Goal: Task Accomplishment & Management: Complete application form

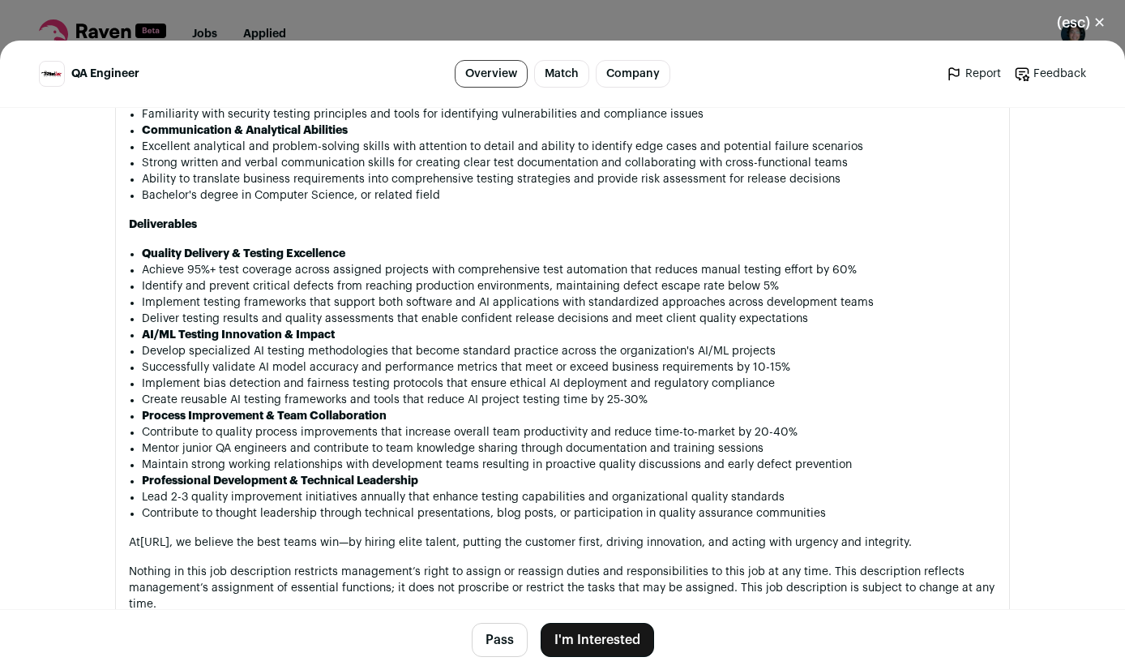
scroll to position [1832, 0]
click at [608, 632] on button "I'm Interested" at bounding box center [597, 640] width 113 height 34
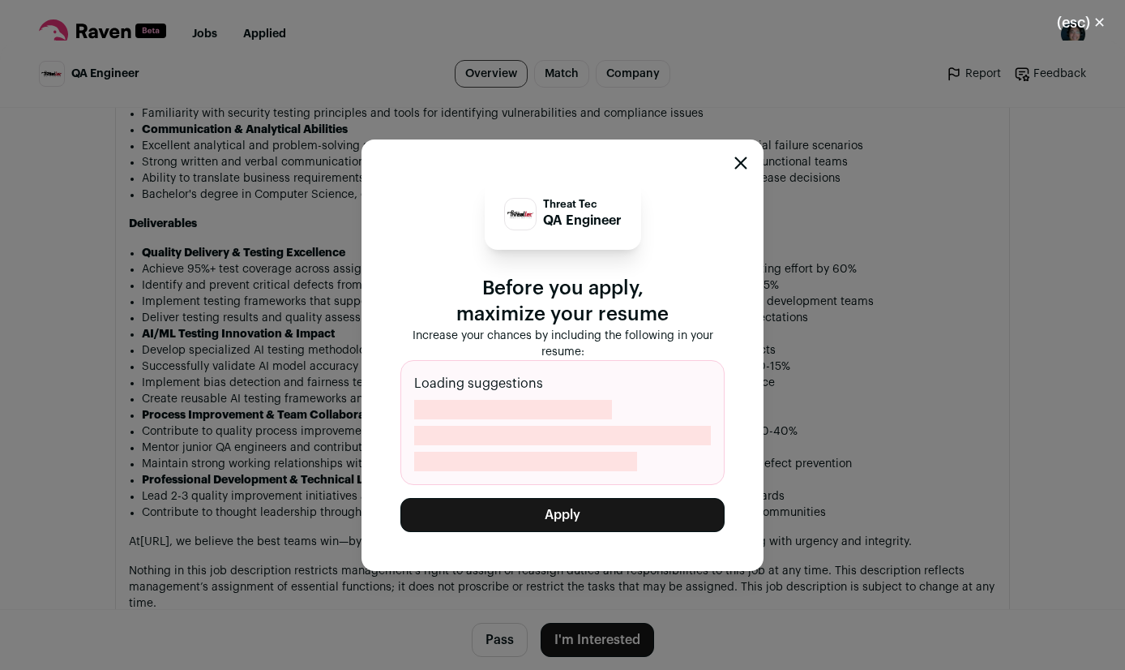
click at [630, 513] on button "Apply" at bounding box center [562, 515] width 324 height 34
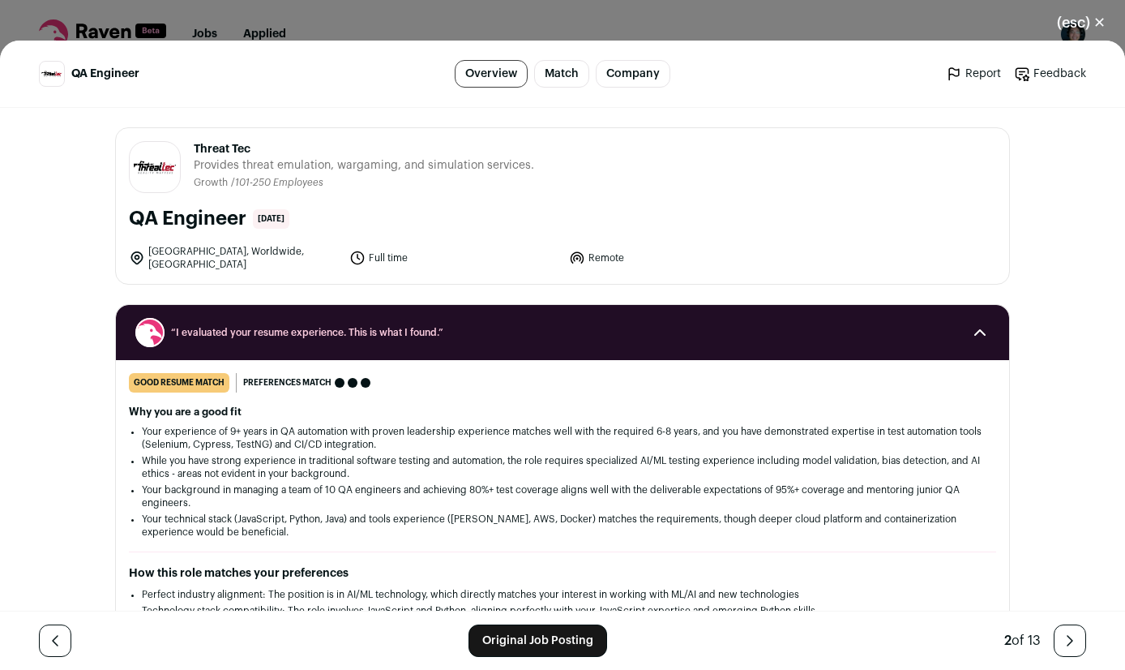
click at [1093, 18] on button "(esc) ✕" at bounding box center [1082, 23] width 88 height 36
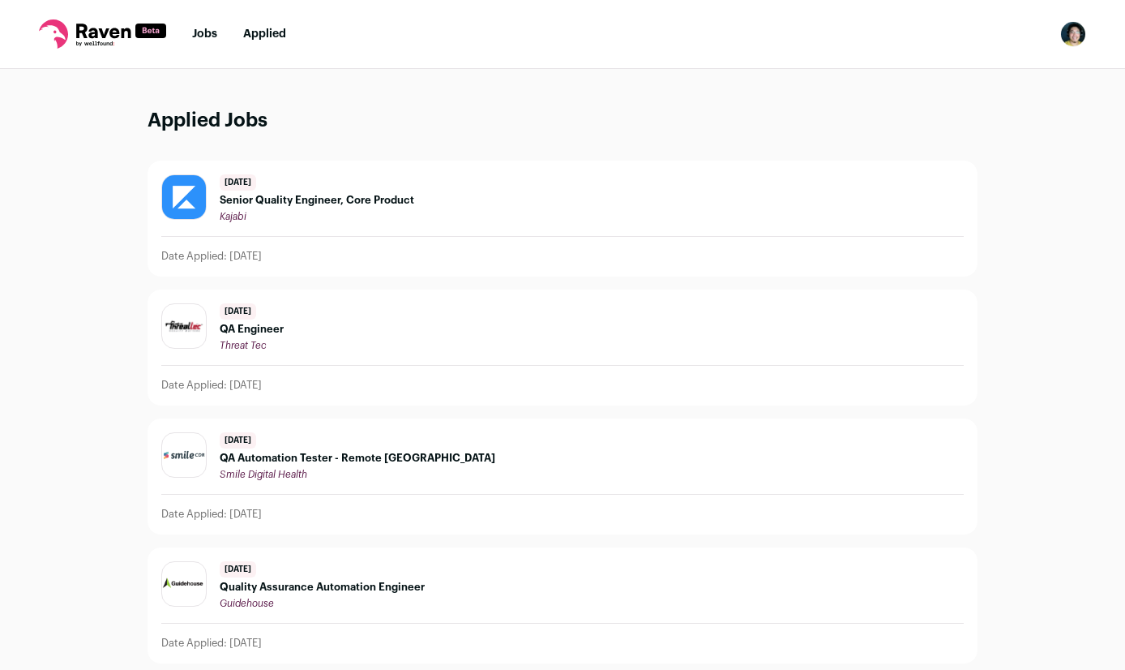
click at [203, 30] on link "Jobs" at bounding box center [204, 33] width 25 height 11
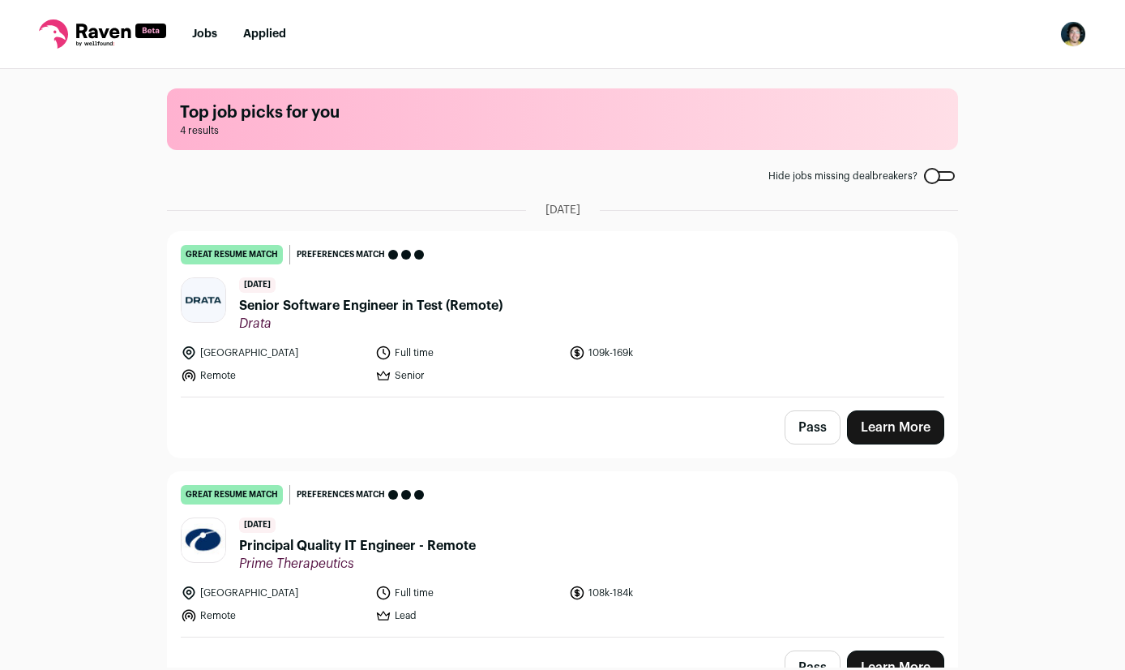
click at [873, 420] on link "Learn More" at bounding box center [895, 427] width 97 height 34
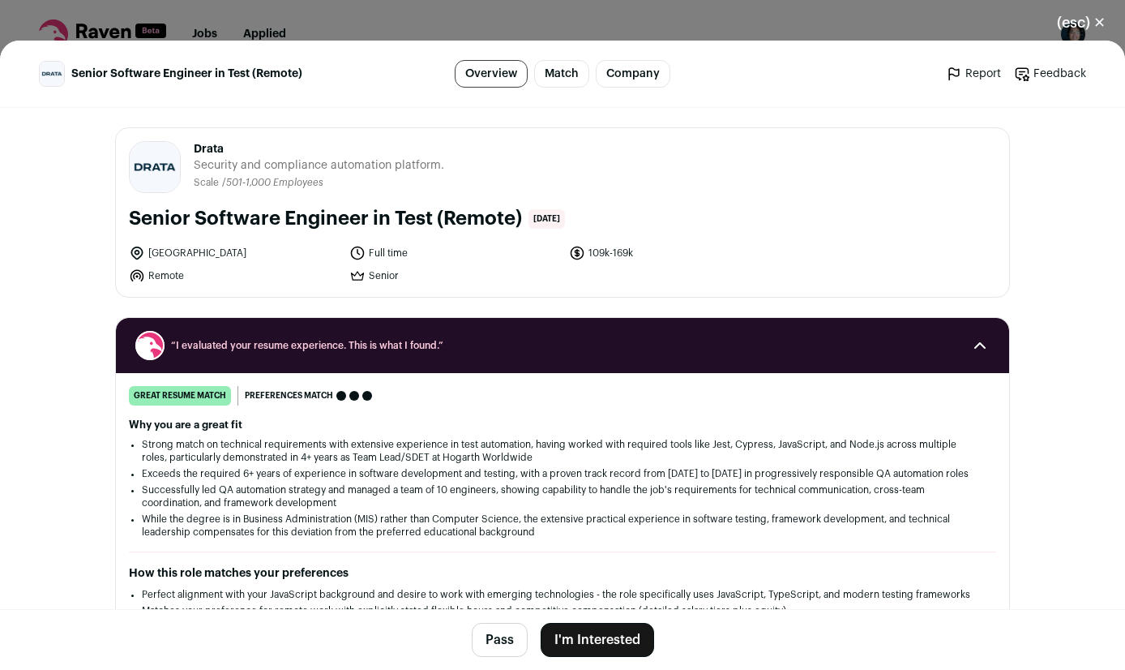
click at [580, 635] on button "I'm Interested" at bounding box center [597, 640] width 113 height 34
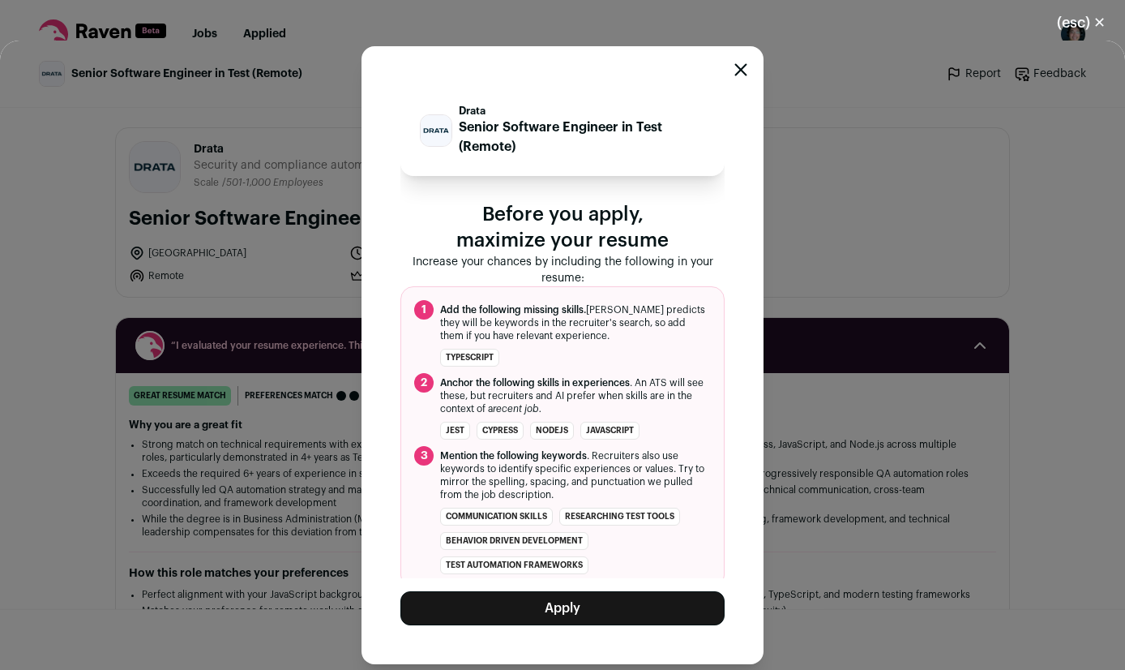
click at [600, 598] on button "Apply" at bounding box center [562, 608] width 324 height 34
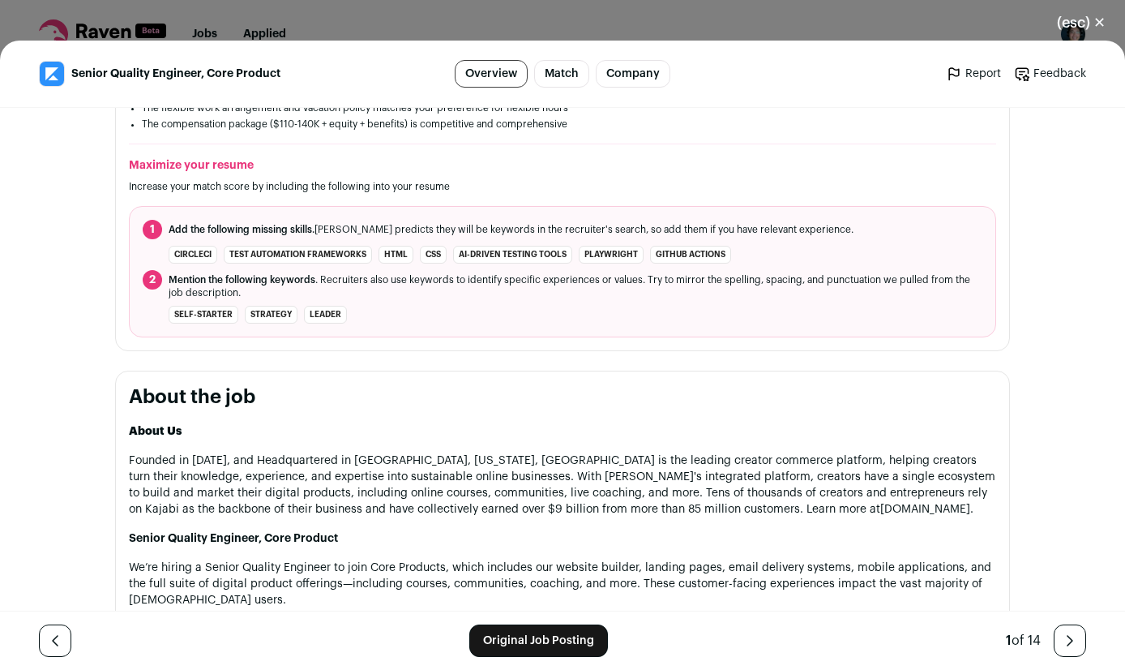
scroll to position [581, 0]
click at [1079, 631] on icon "Close modal via background" at bounding box center [1069, 640] width 19 height 19
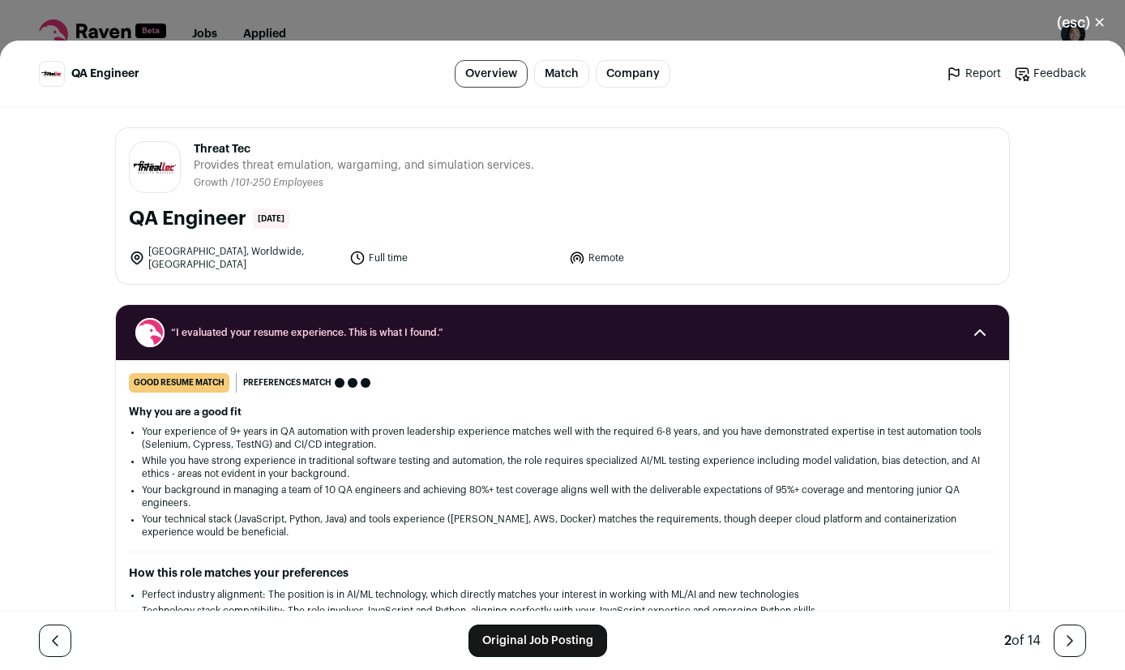
click at [33, 621] on footer "Original Job Posting 2 of 14" at bounding box center [562, 639] width 1125 height 59
click at [49, 628] on link "Close modal via background" at bounding box center [55, 640] width 32 height 32
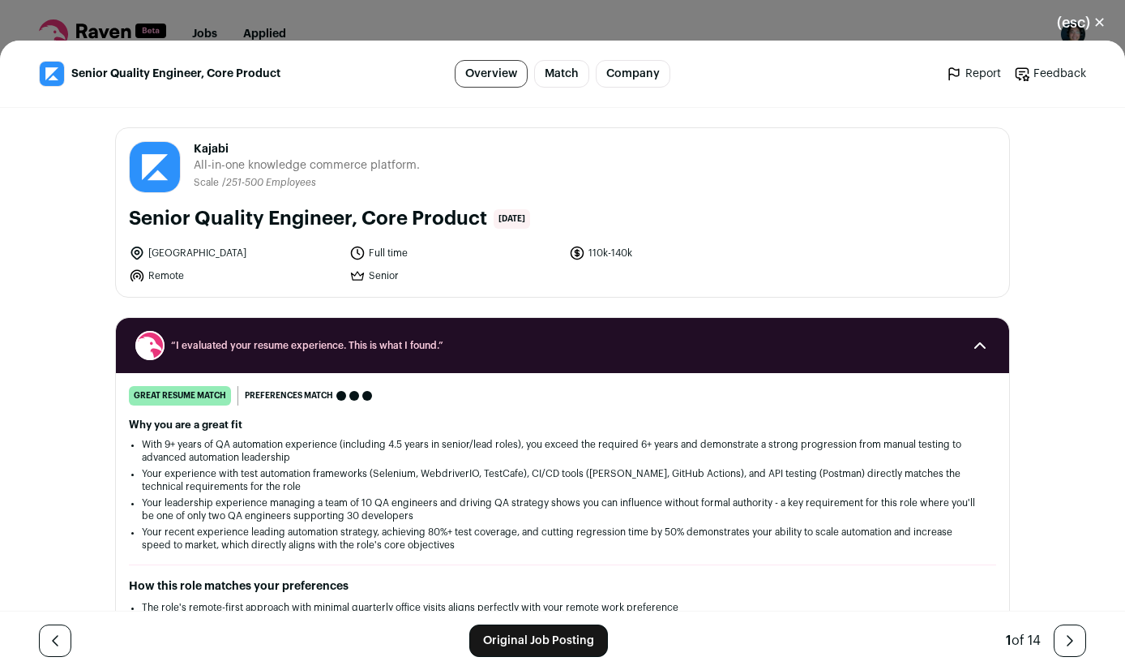
click at [533, 632] on link "Original Job Posting" at bounding box center [538, 640] width 139 height 32
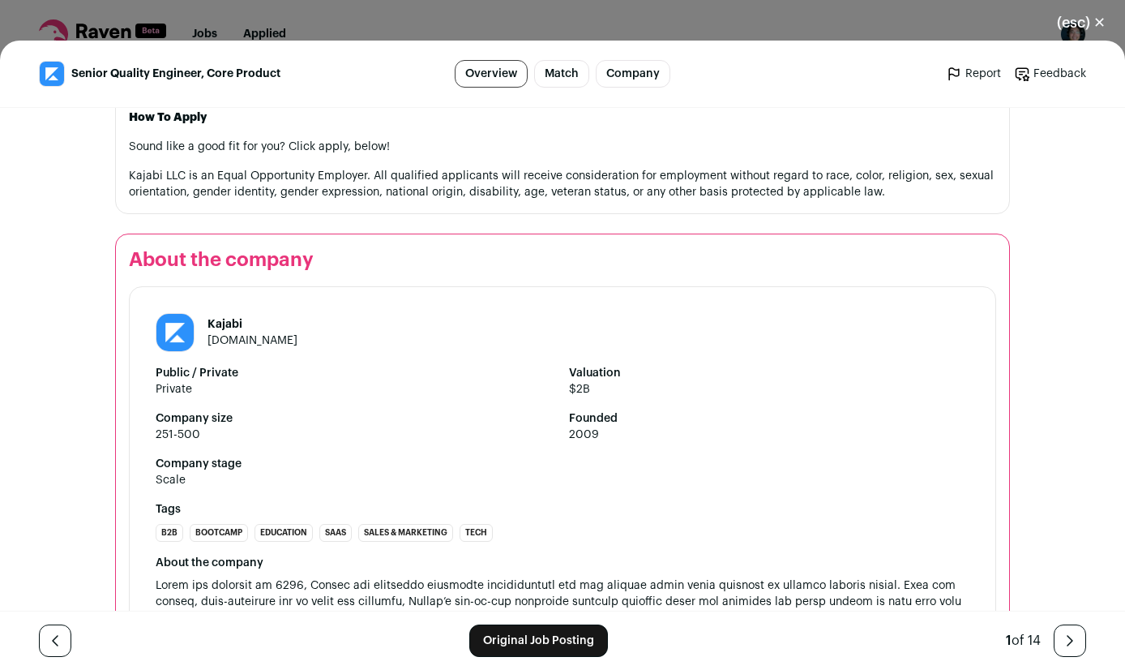
scroll to position [2090, 0]
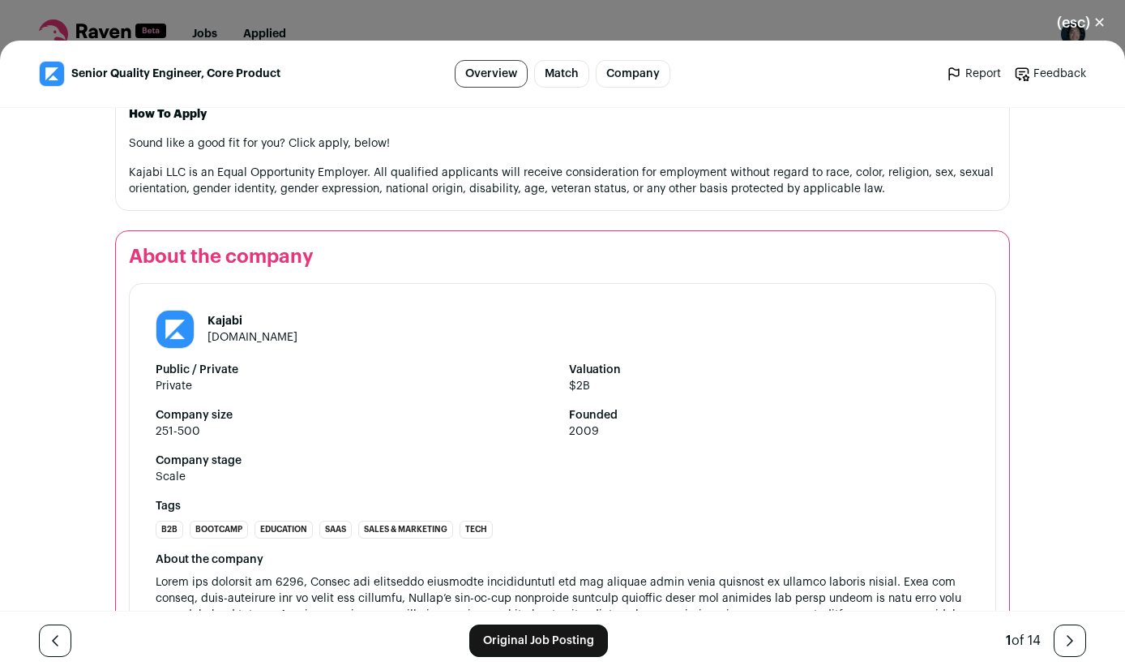
click at [1071, 627] on link "Close modal via background" at bounding box center [1070, 640] width 32 height 32
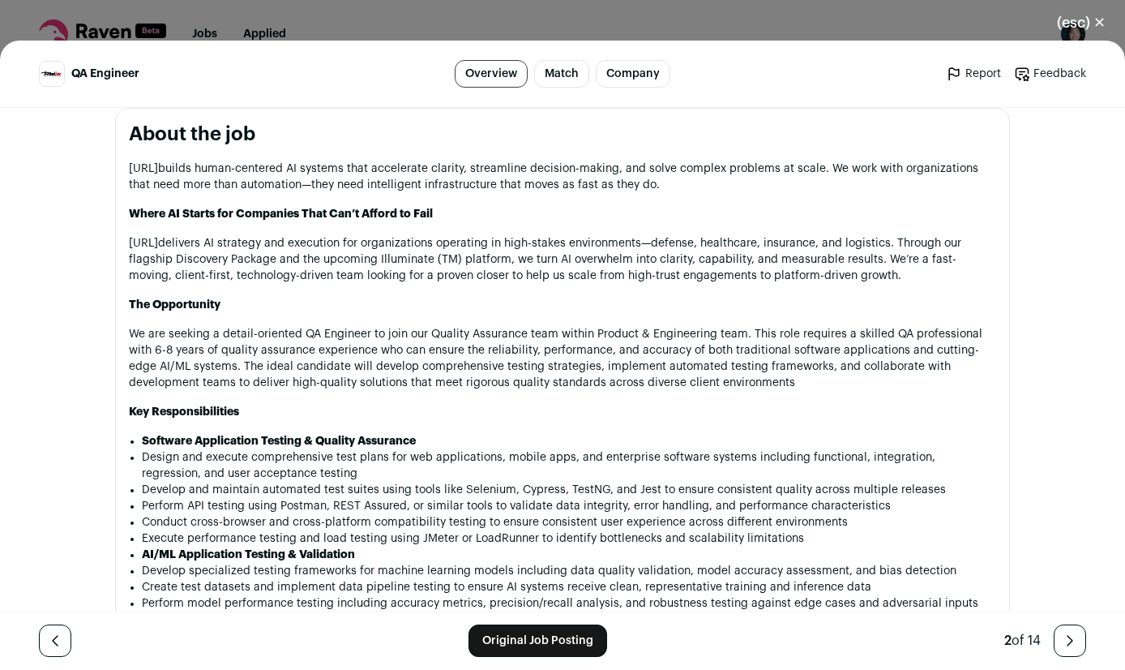
scroll to position [749, 0]
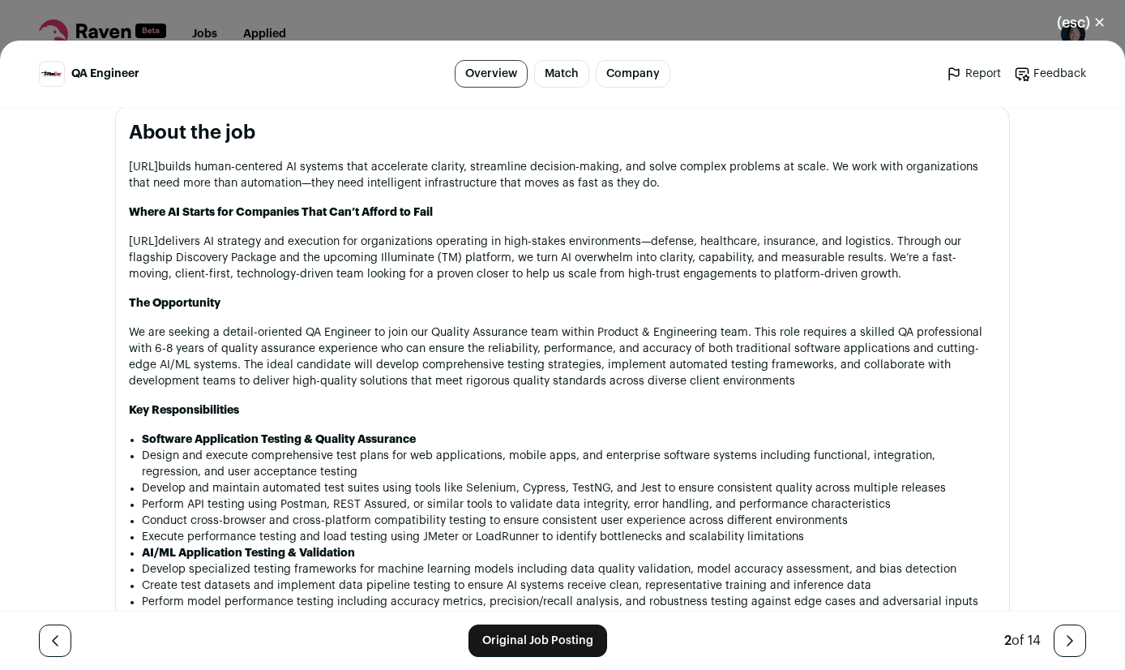
click at [537, 635] on link "Original Job Posting" at bounding box center [538, 640] width 139 height 32
click at [1064, 636] on icon "Close modal via background" at bounding box center [1069, 640] width 19 height 19
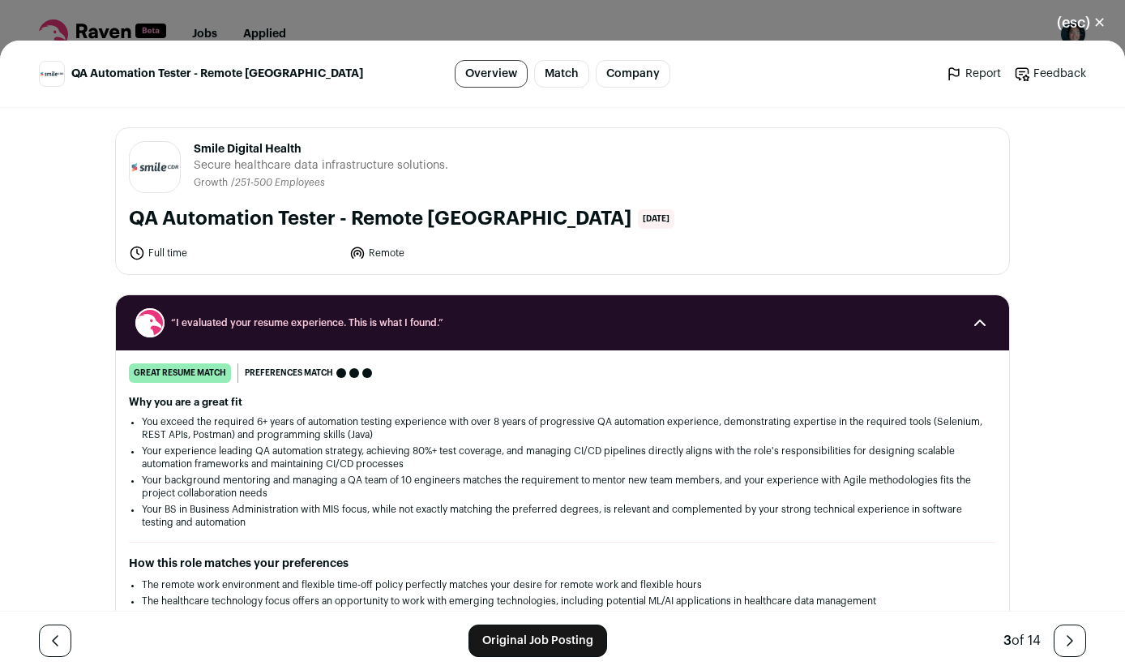
click at [1064, 648] on icon "Close modal via background" at bounding box center [1069, 640] width 19 height 19
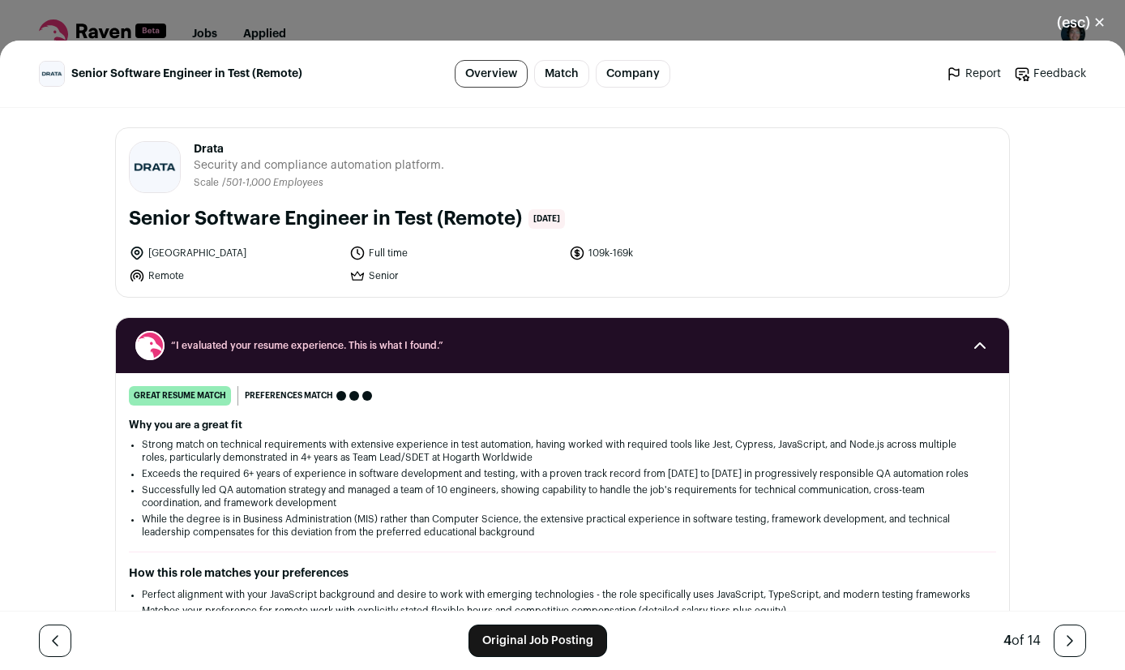
click at [1064, 648] on icon "Close modal via background" at bounding box center [1069, 640] width 19 height 19
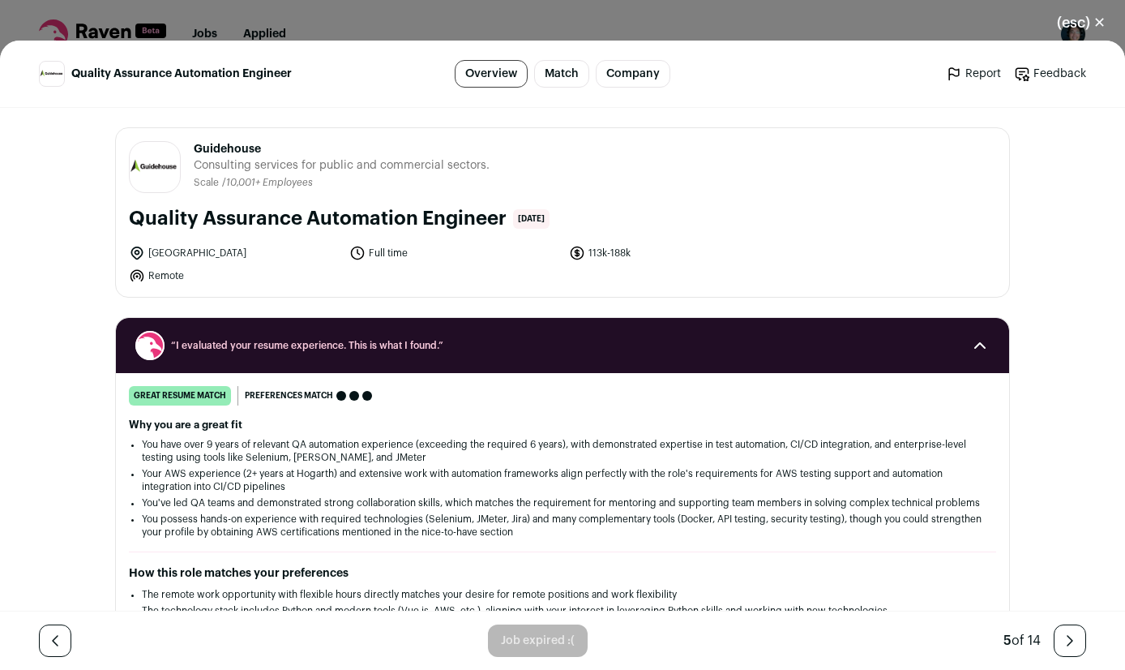
click at [1064, 648] on icon "Close modal via background" at bounding box center [1069, 640] width 19 height 19
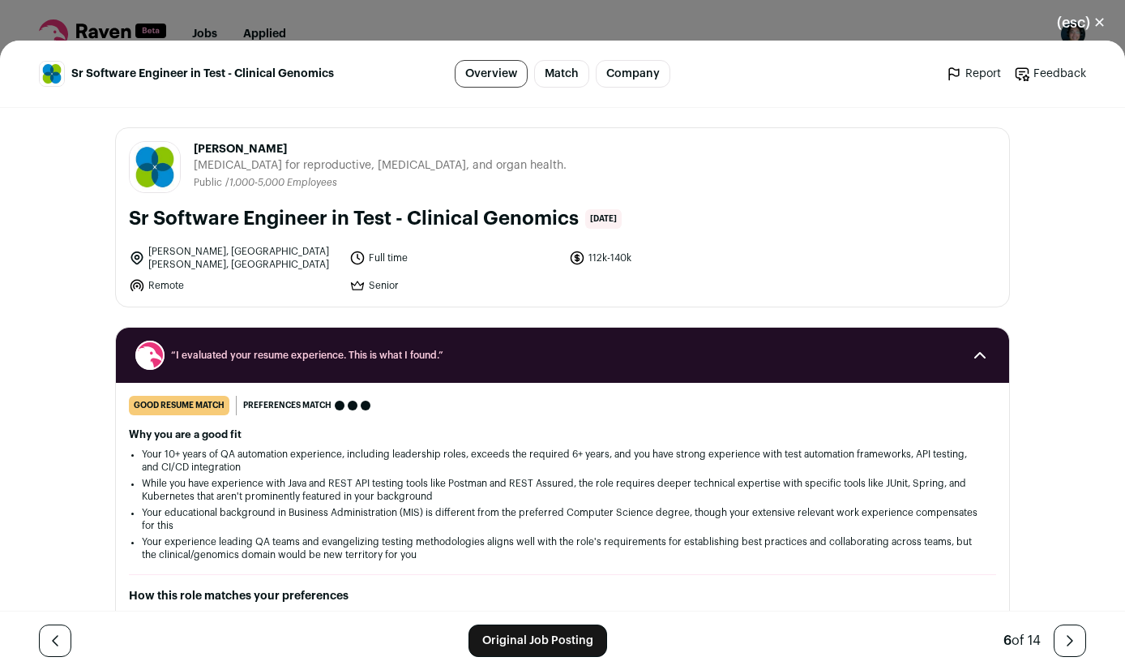
click at [1064, 648] on icon "Close modal via background" at bounding box center [1069, 640] width 19 height 19
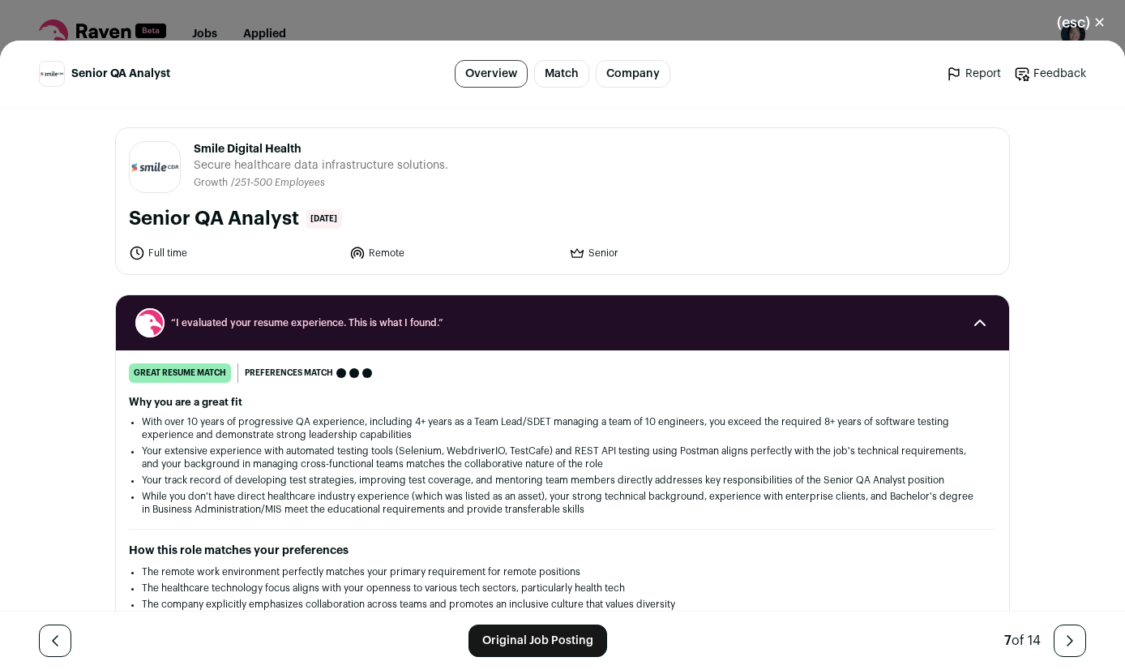
click at [1064, 648] on icon "Close modal via background" at bounding box center [1069, 640] width 19 height 19
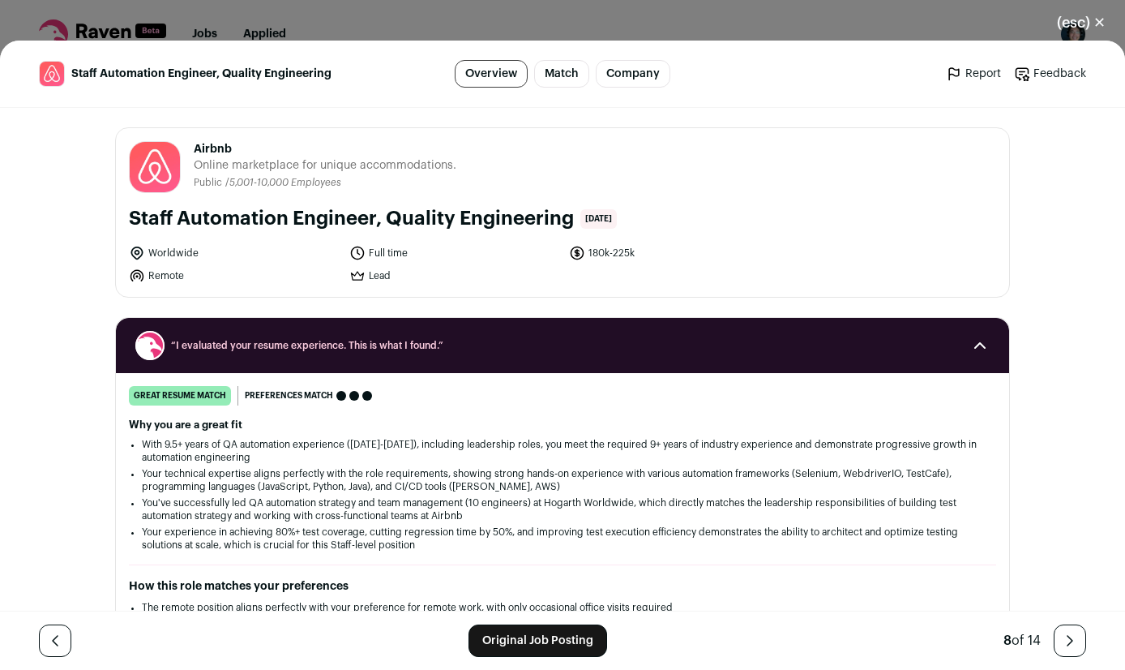
click at [1064, 648] on icon "Close modal via background" at bounding box center [1069, 640] width 19 height 19
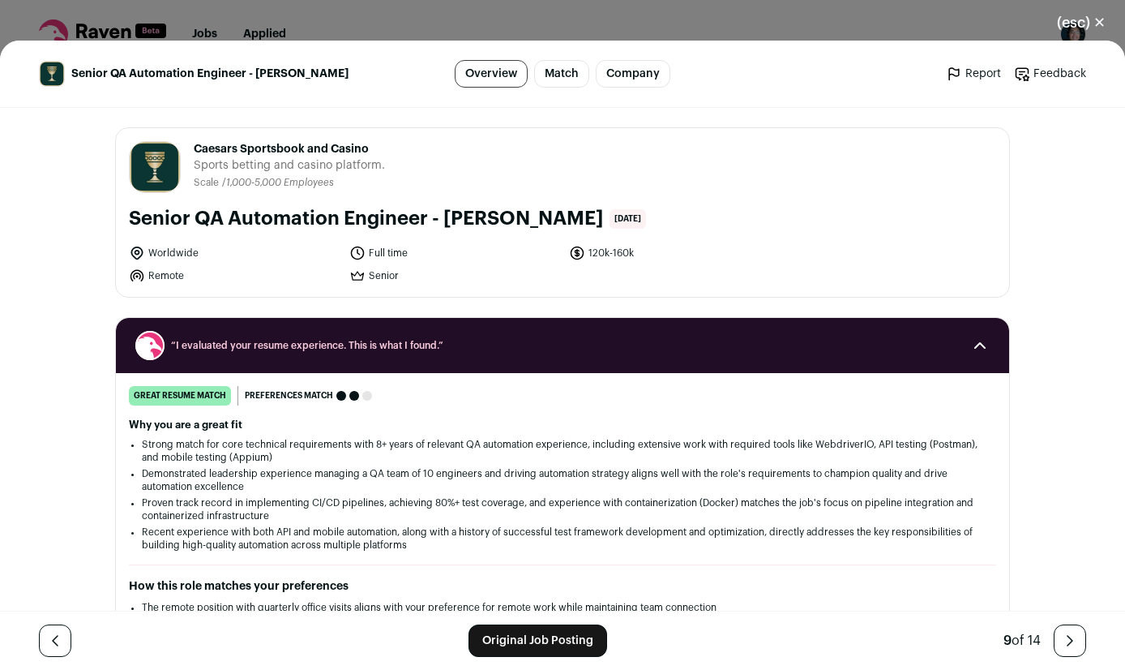
click at [1064, 648] on icon "Close modal via background" at bounding box center [1069, 640] width 19 height 19
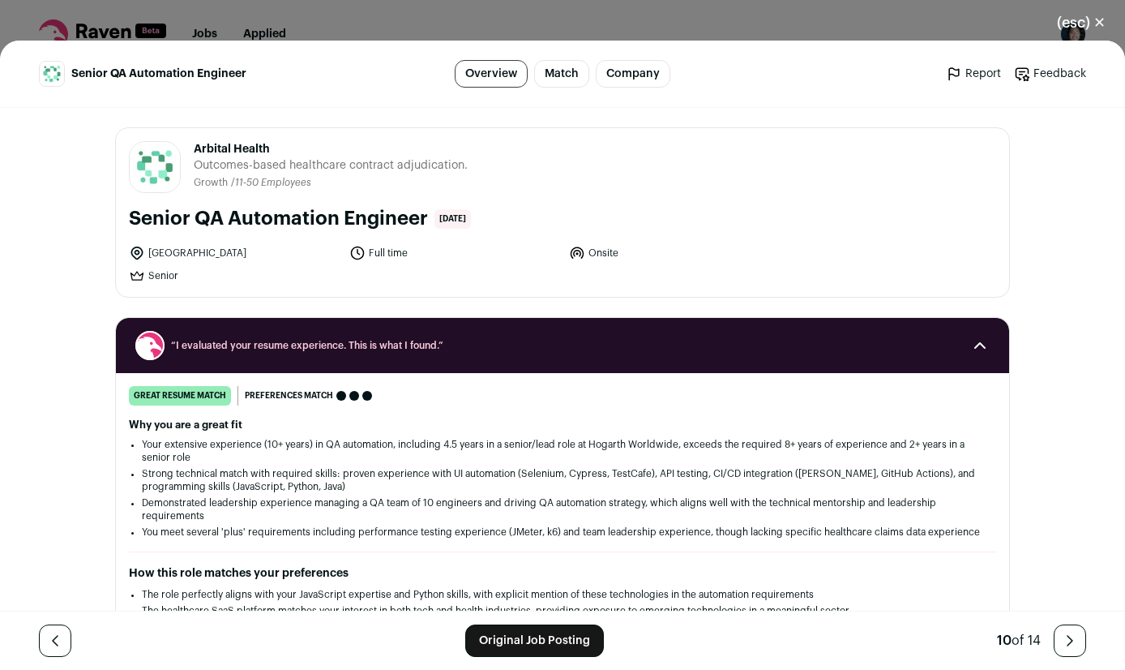
click at [1064, 648] on icon "Close modal via background" at bounding box center [1069, 640] width 19 height 19
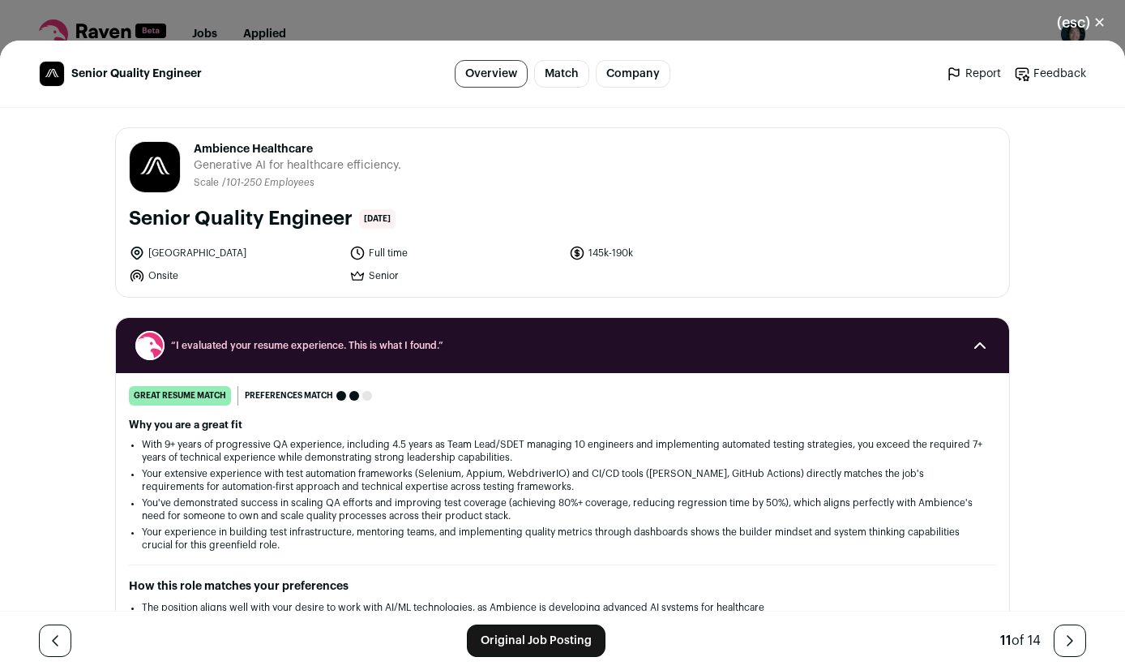
click at [1064, 648] on icon "Close modal via background" at bounding box center [1069, 640] width 19 height 19
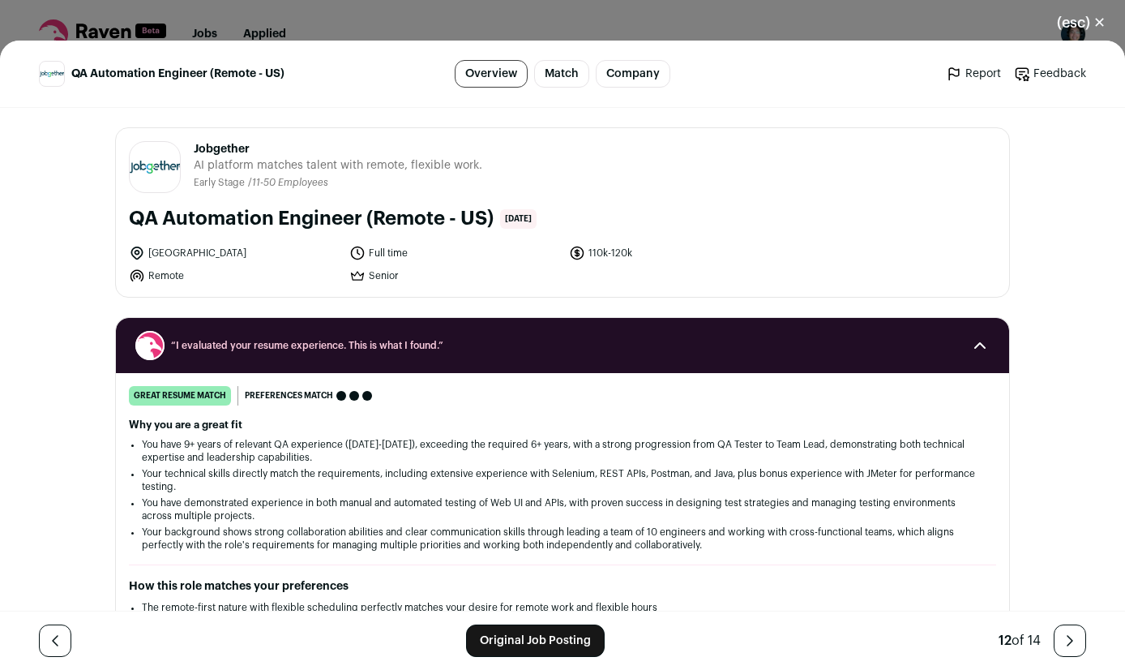
click at [1064, 648] on icon "Close modal via background" at bounding box center [1069, 640] width 19 height 19
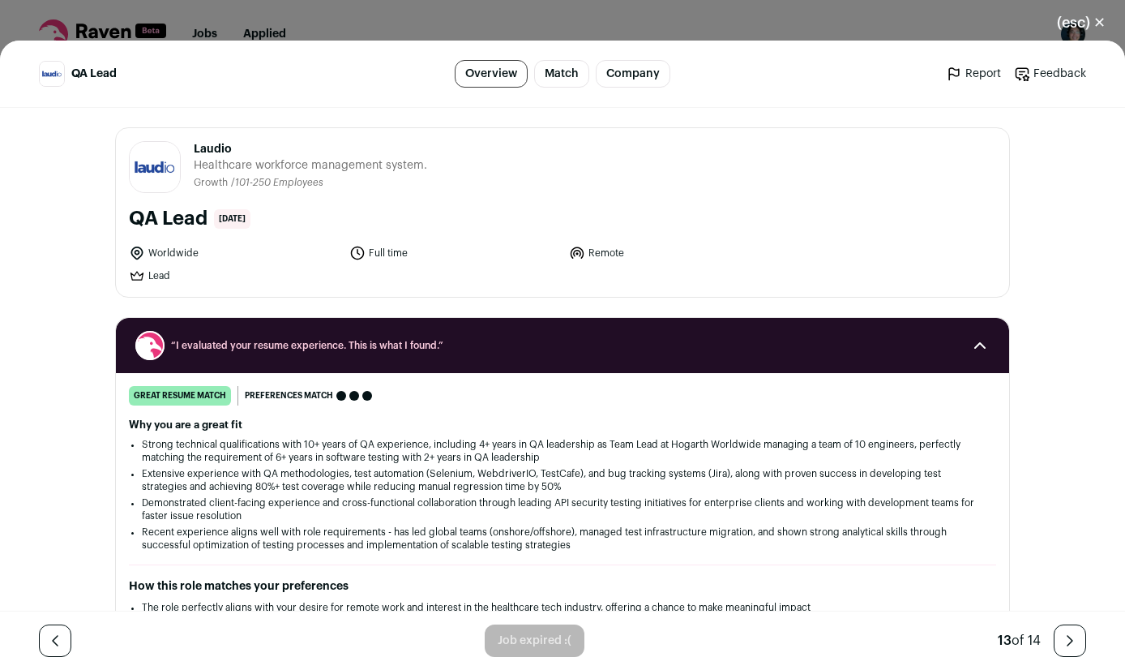
click at [1064, 648] on icon "Close modal via background" at bounding box center [1069, 640] width 19 height 19
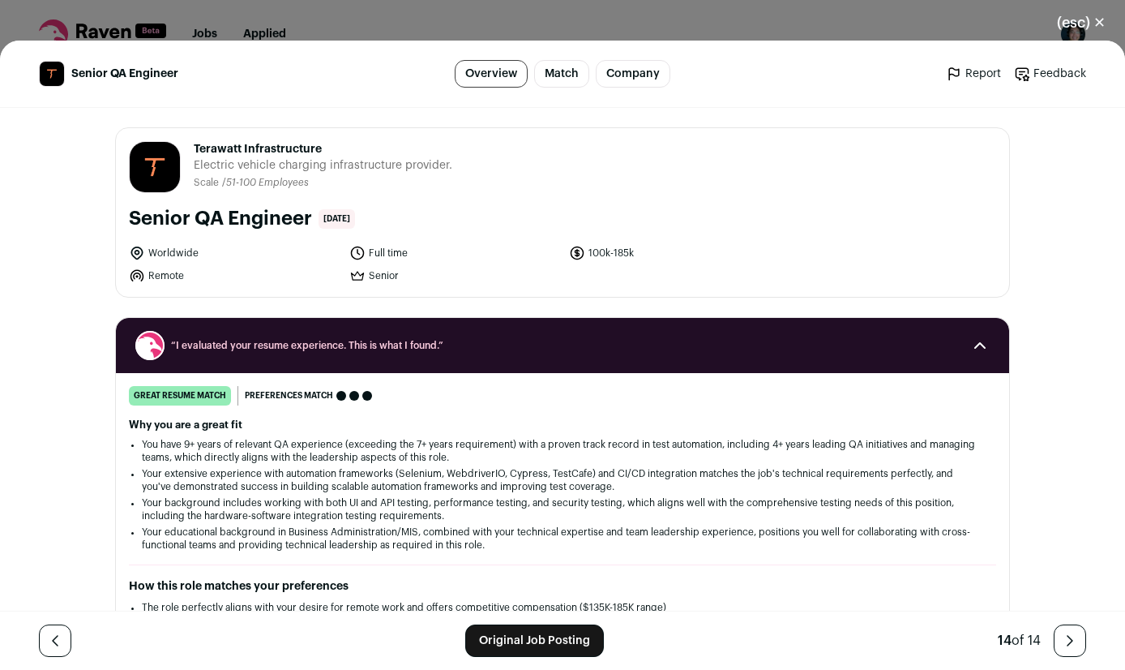
click at [1064, 648] on icon "Close modal via background" at bounding box center [1069, 640] width 19 height 19
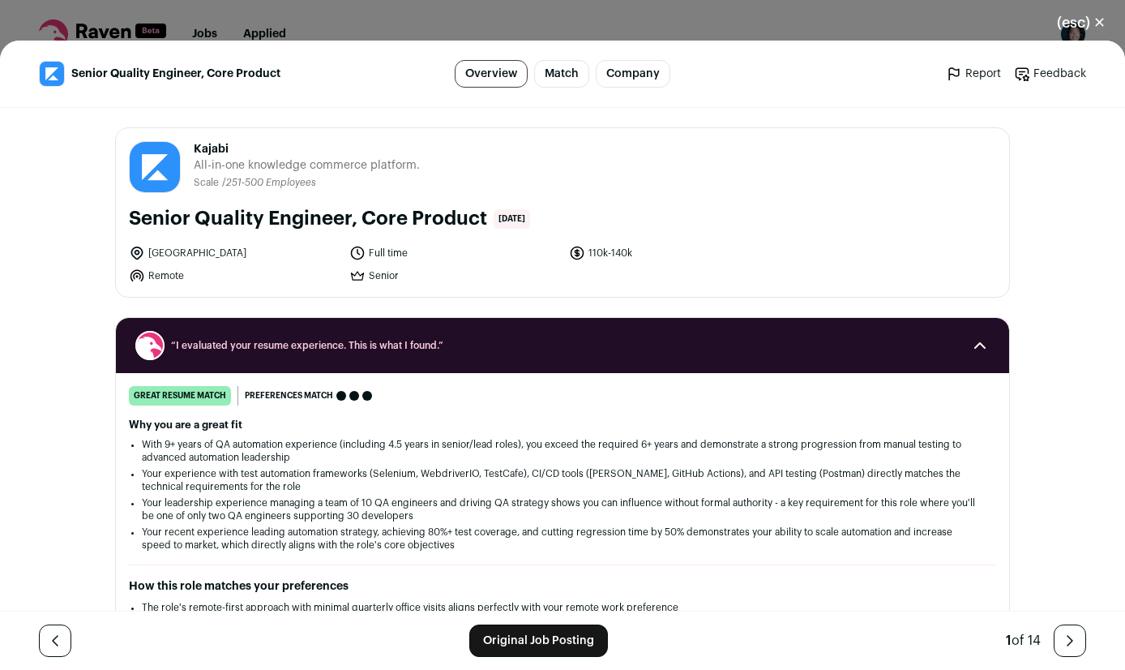
click at [1064, 648] on icon "Close modal via background" at bounding box center [1069, 640] width 19 height 19
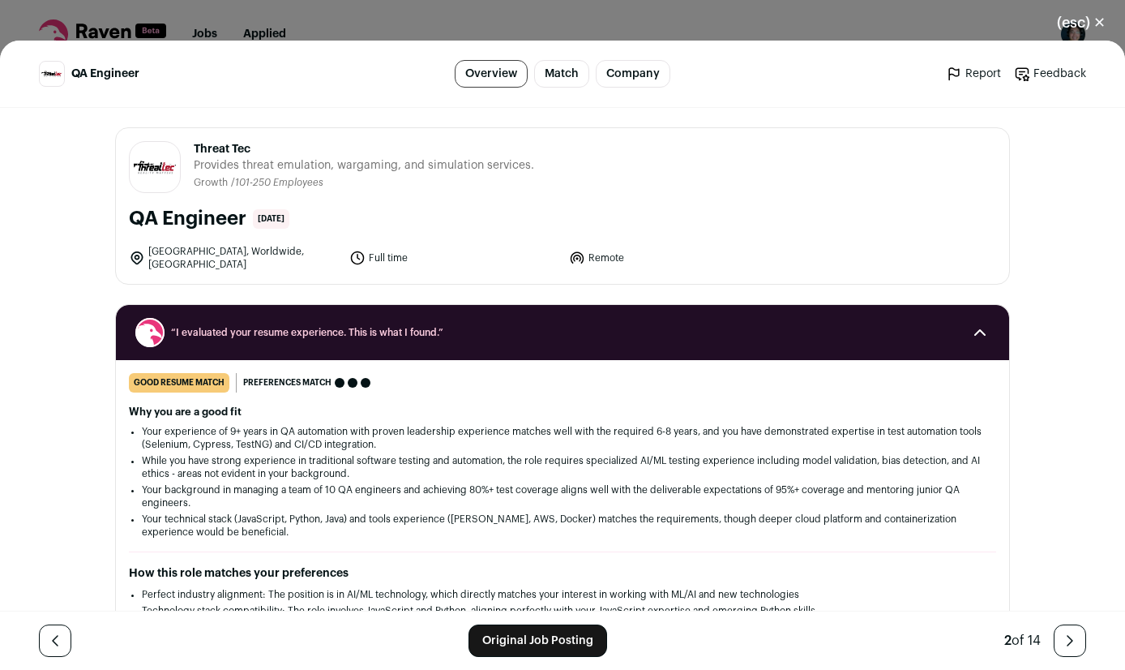
click at [1099, 28] on button "(esc) ✕" at bounding box center [1082, 23] width 88 height 36
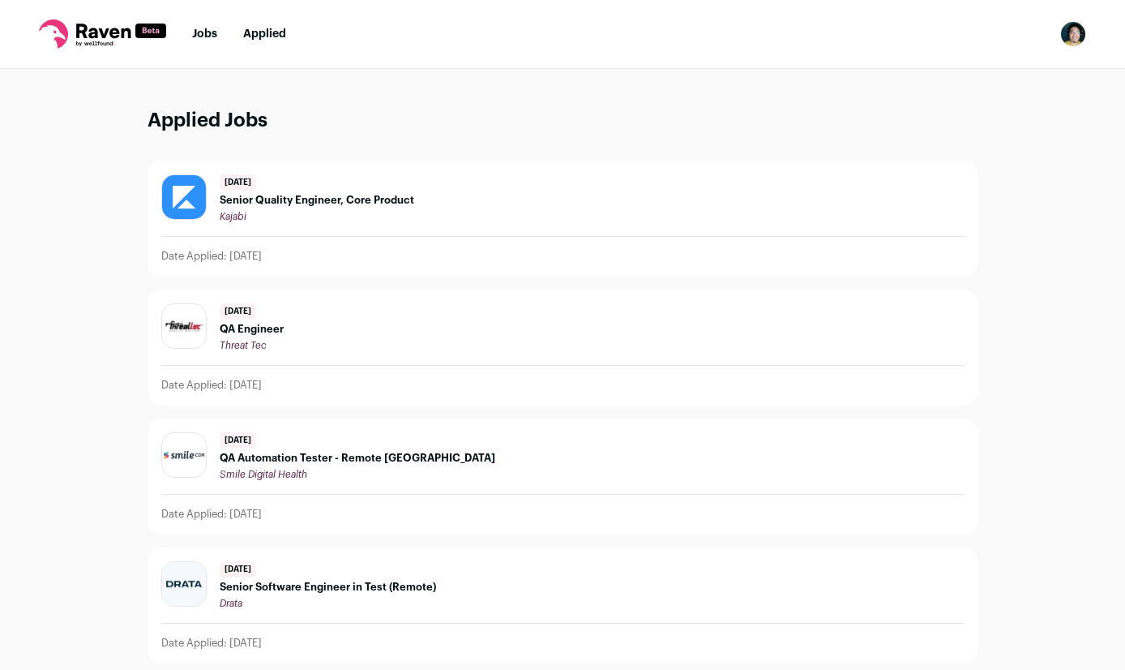
click at [203, 29] on link "Jobs" at bounding box center [204, 33] width 25 height 11
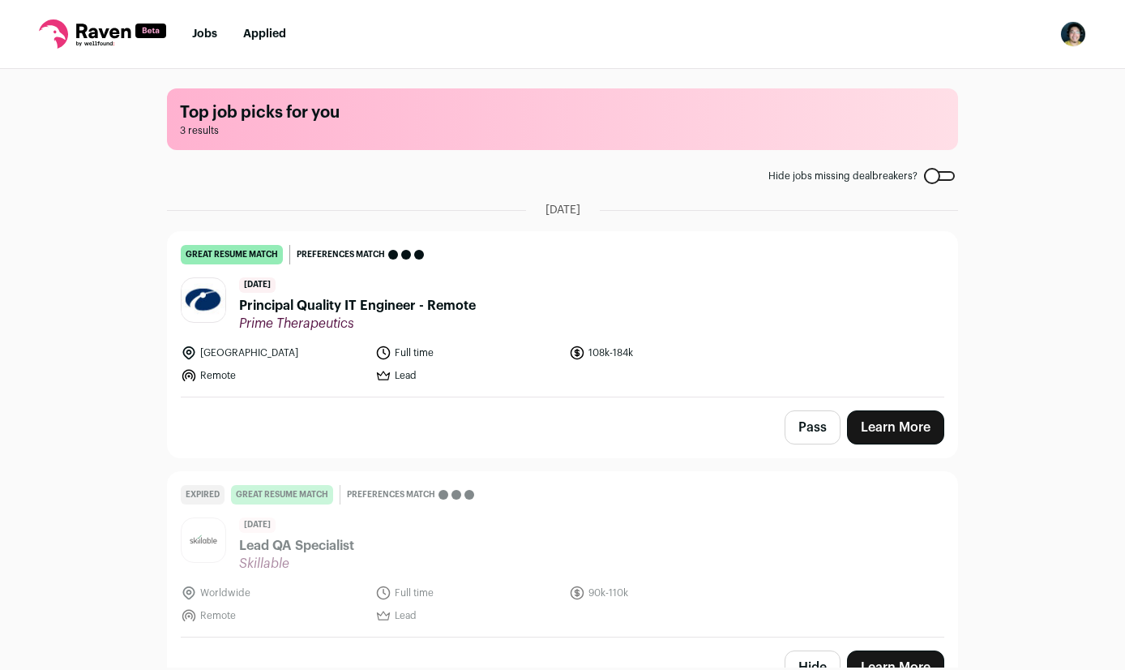
scroll to position [298, 0]
